Goal: Information Seeking & Learning: Learn about a topic

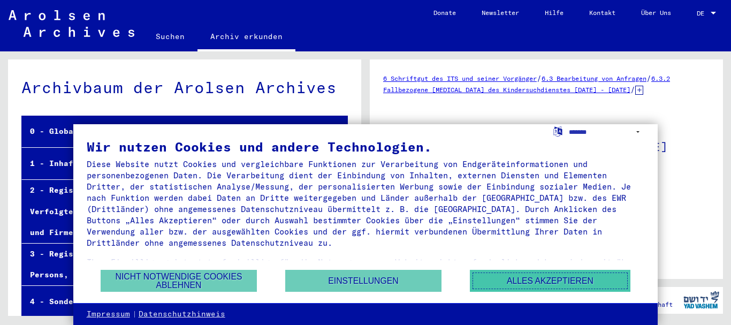
click at [524, 278] on button "Alles akzeptieren" at bounding box center [550, 281] width 161 height 22
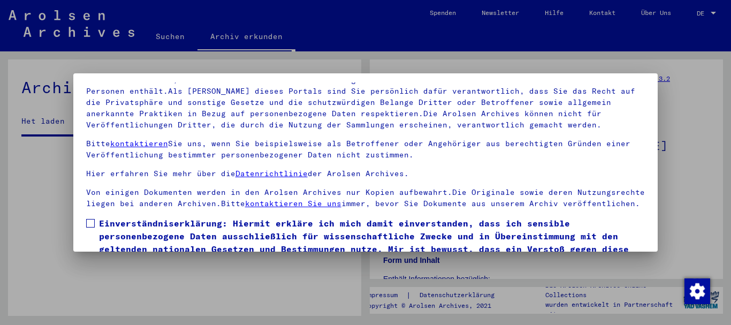
scroll to position [86, 0]
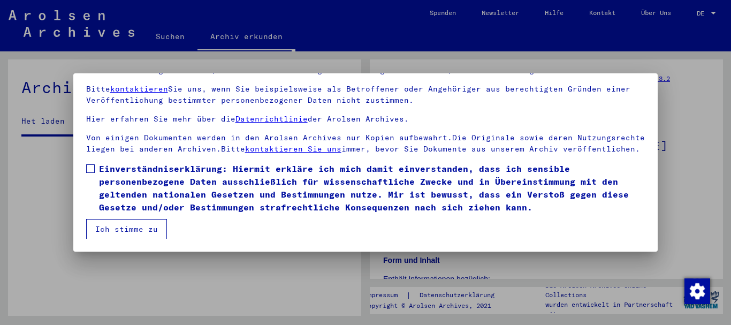
click at [142, 231] on button "Ich stimme zu" at bounding box center [126, 229] width 81 height 20
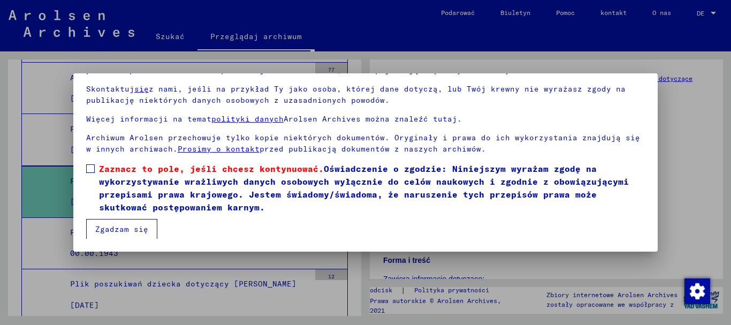
drag, startPoint x: 90, startPoint y: 170, endPoint x: 100, endPoint y: 170, distance: 9.1
click at [90, 170] on span at bounding box center [90, 168] width 9 height 9
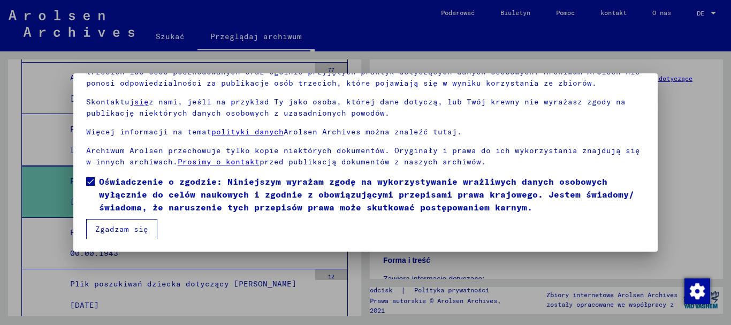
scroll to position [33, 0]
click at [137, 232] on font "Zgadzam się" at bounding box center [121, 229] width 53 height 10
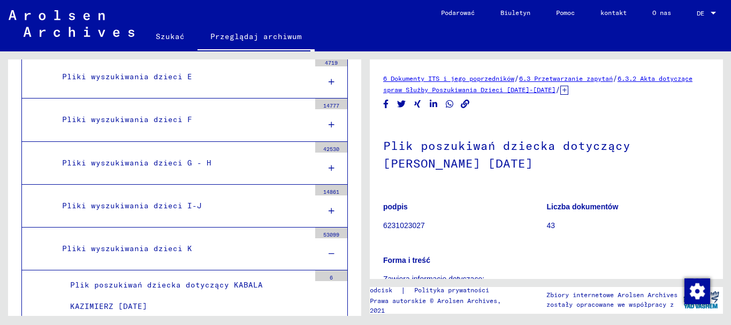
scroll to position [750, 0]
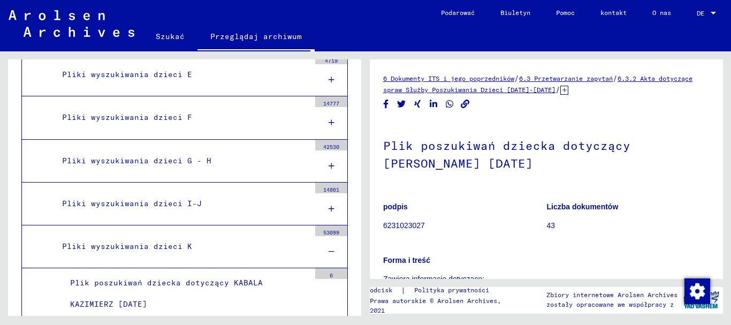
click at [180, 246] on font "Pliki wyszukiwania dzieci K" at bounding box center [127, 246] width 130 height 10
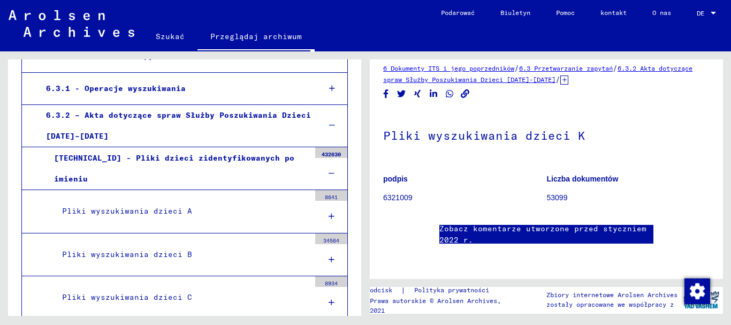
scroll to position [535, 0]
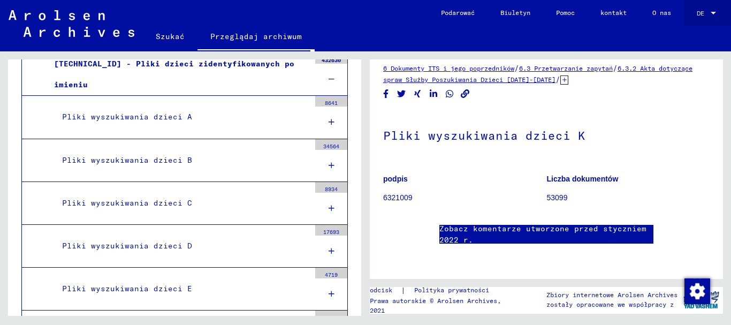
click at [712, 12] on div at bounding box center [713, 13] width 5 height 3
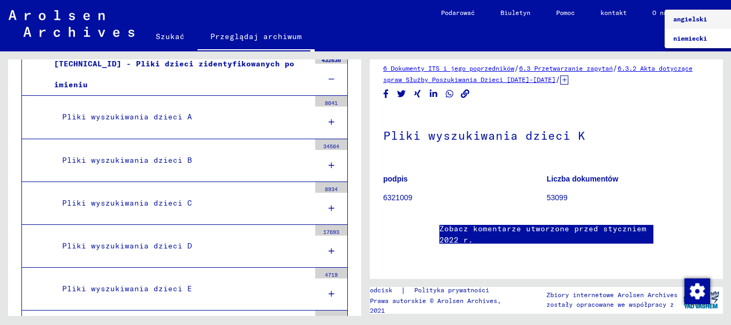
click at [597, 37] on div at bounding box center [365, 162] width 731 height 325
